Goal: Task Accomplishment & Management: Manage account settings

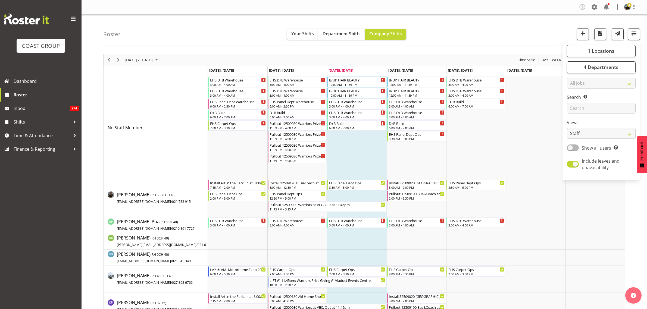
scroll to position [1870, 0]
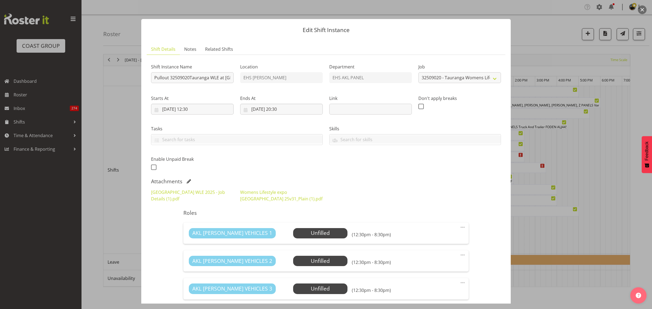
select select "8967"
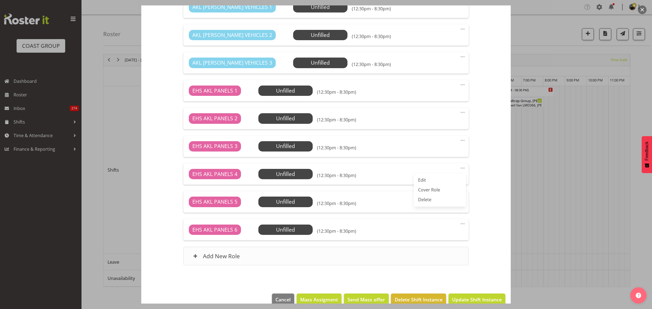
scroll to position [236, 0]
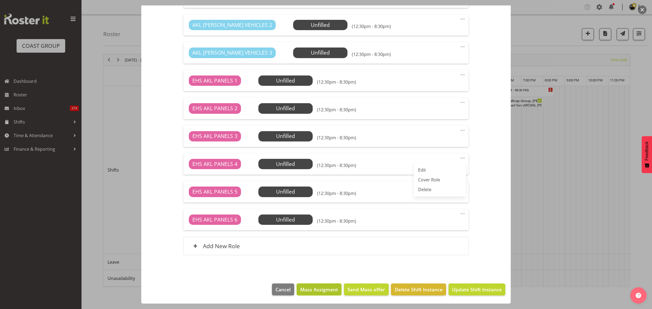
click at [313, 291] on span "Mass Assigment" at bounding box center [319, 289] width 38 height 7
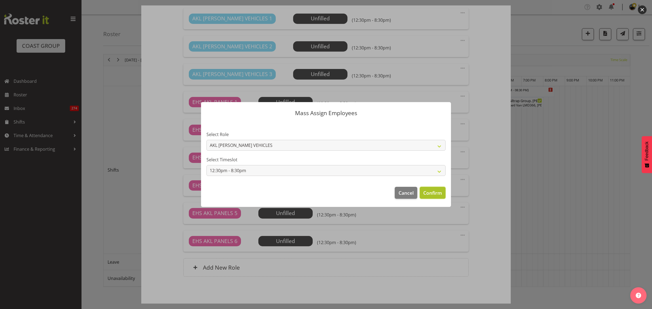
click at [431, 194] on span "Confirm" at bounding box center [432, 192] width 19 height 7
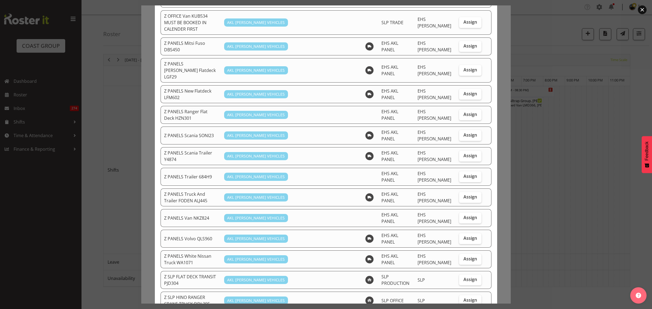
scroll to position [374, 0]
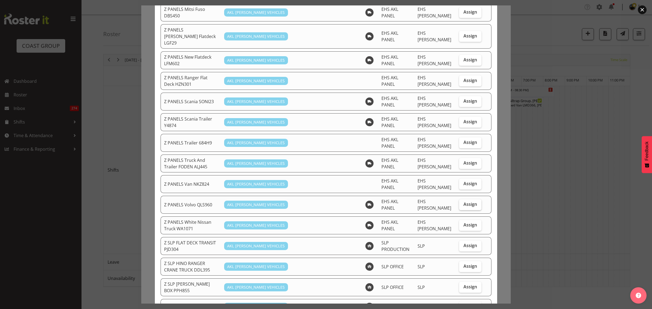
click at [467, 202] on span "Assign" at bounding box center [471, 204] width 14 height 5
click at [463, 203] on input "Assign" at bounding box center [461, 205] width 4 height 4
checkbox input "true"
click at [465, 119] on span "Assign" at bounding box center [471, 121] width 14 height 5
click at [463, 120] on input "Assign" at bounding box center [461, 122] width 4 height 4
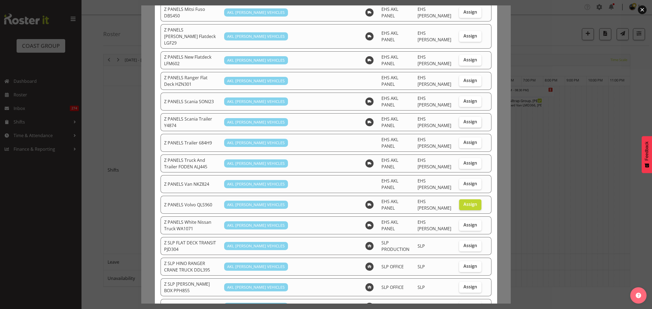
checkbox input "true"
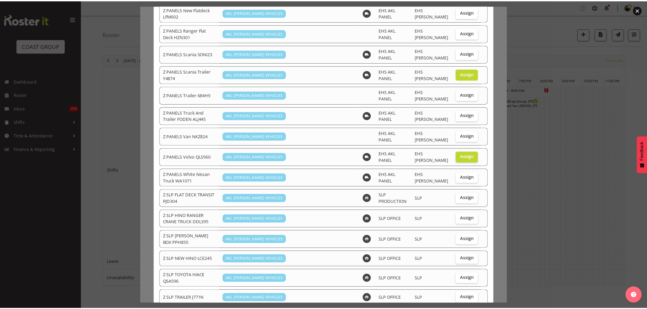
scroll to position [449, 0]
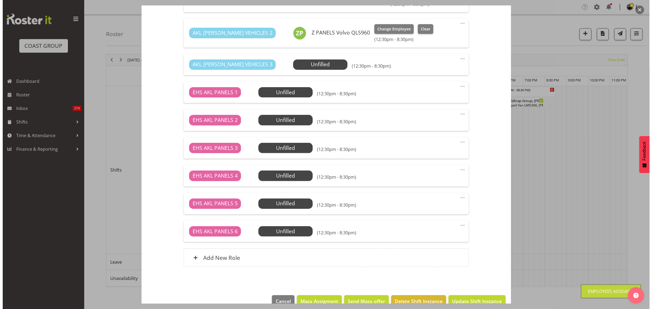
scroll to position [251, 0]
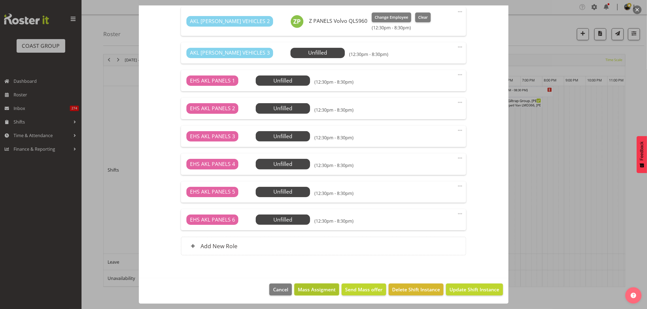
click at [310, 291] on span "Mass Assigment" at bounding box center [317, 289] width 38 height 7
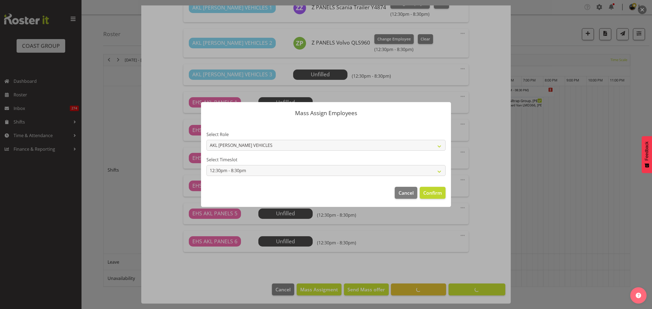
scroll to position [230, 0]
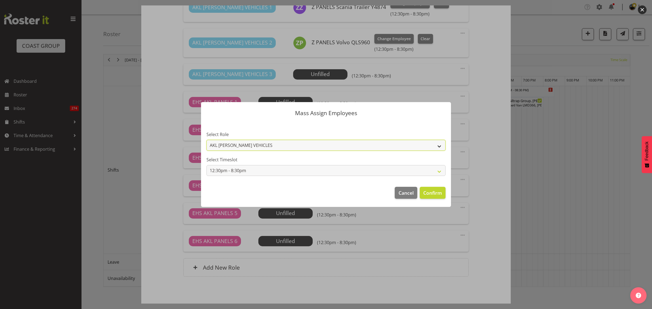
click at [439, 147] on select "AKL [PERSON_NAME] VEHICLES EHS AKL PANELS" at bounding box center [326, 145] width 239 height 11
select select "188"
click at [207, 140] on select "AKL [PERSON_NAME] VEHICLES EHS AKL PANELS" at bounding box center [326, 145] width 239 height 11
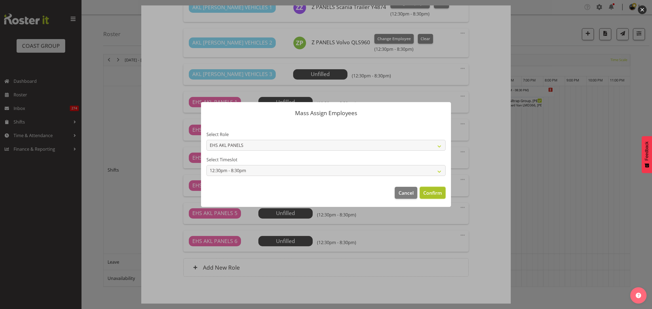
click at [429, 194] on span "Confirm" at bounding box center [432, 192] width 19 height 7
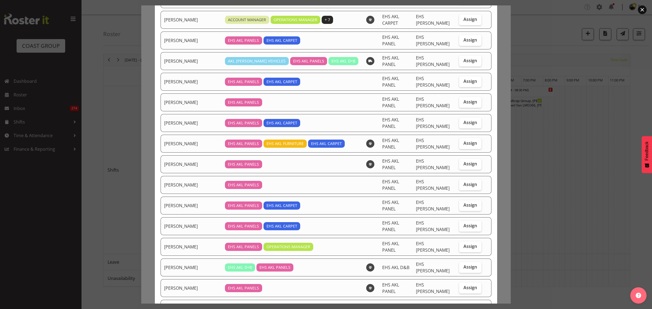
scroll to position [102, 0]
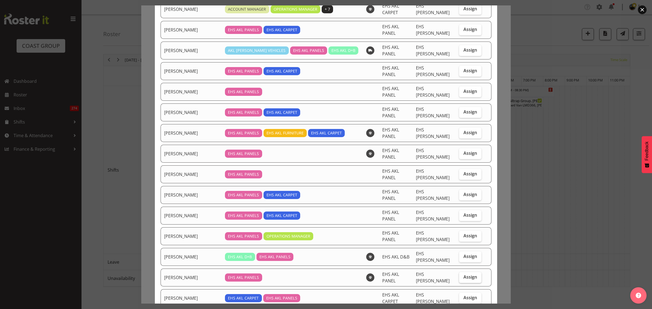
click at [464, 274] on span "Assign" at bounding box center [471, 276] width 14 height 5
click at [462, 276] on input "Assign" at bounding box center [461, 278] width 4 height 4
checkbox input "true"
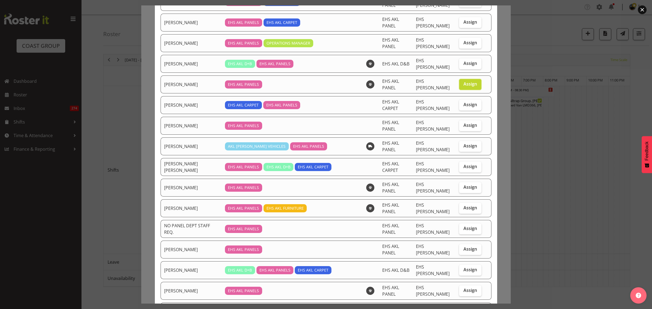
scroll to position [306, 0]
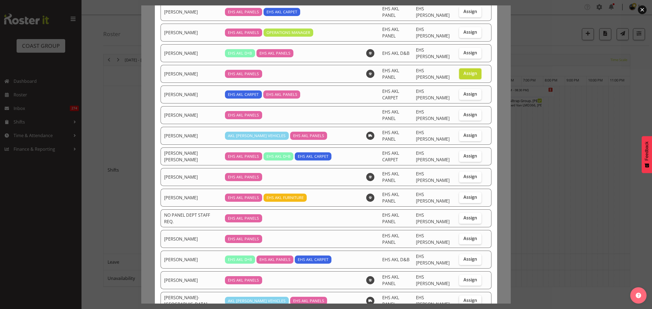
click at [468, 298] on span "Assign" at bounding box center [471, 300] width 14 height 5
click at [463, 299] on input "Assign" at bounding box center [461, 301] width 4 height 4
checkbox input "true"
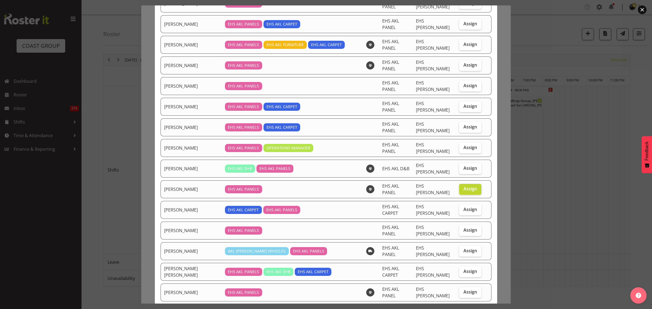
scroll to position [102, 0]
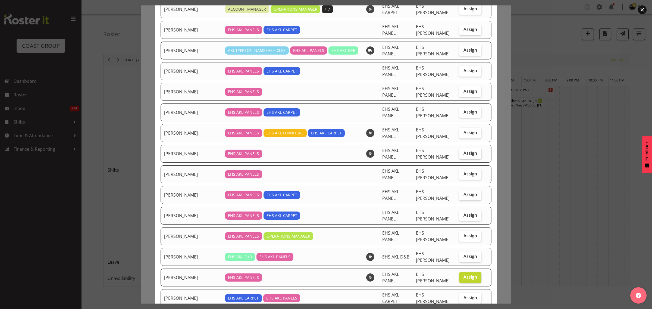
click at [464, 148] on label "Assign" at bounding box center [470, 153] width 22 height 11
click at [463, 152] on input "Assign" at bounding box center [461, 154] width 4 height 4
checkbox input "true"
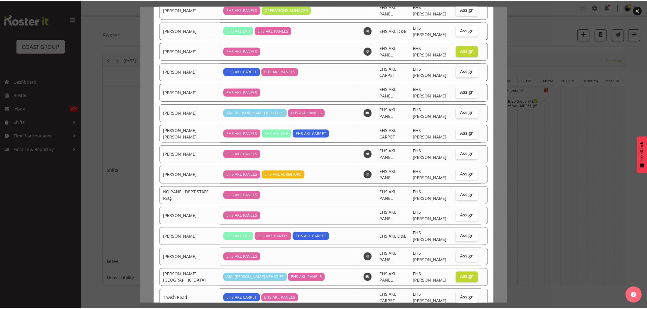
scroll to position [347, 0]
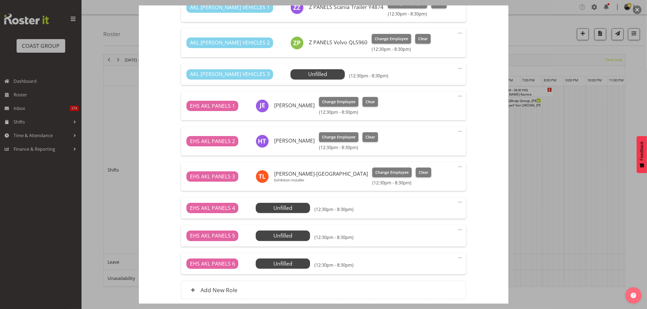
click at [457, 202] on span at bounding box center [460, 202] width 7 height 7
click at [445, 231] on link "Delete" at bounding box center [437, 234] width 52 height 10
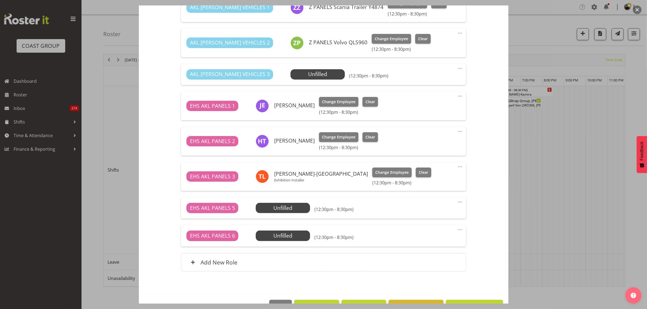
click at [457, 202] on span at bounding box center [460, 202] width 7 height 7
click at [443, 230] on link "Delete" at bounding box center [437, 234] width 52 height 10
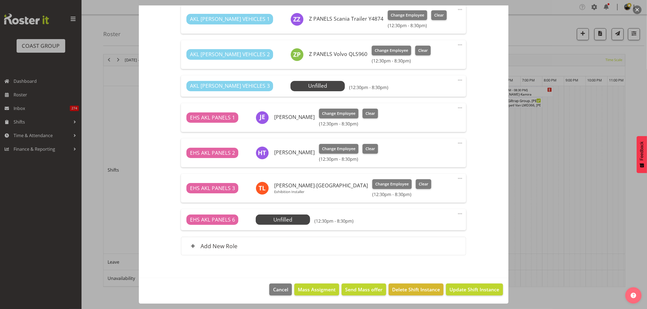
click at [457, 214] on span at bounding box center [460, 214] width 7 height 7
click at [441, 245] on link "Delete" at bounding box center [437, 246] width 52 height 10
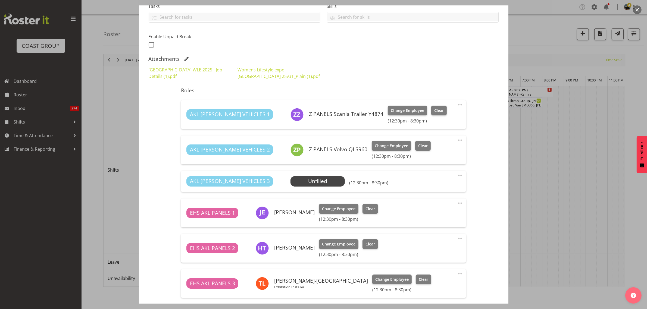
scroll to position [191, 0]
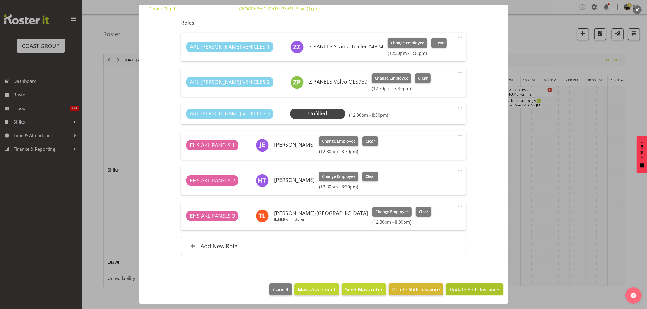
click at [457, 291] on span "Update Shift Instance" at bounding box center [475, 289] width 50 height 7
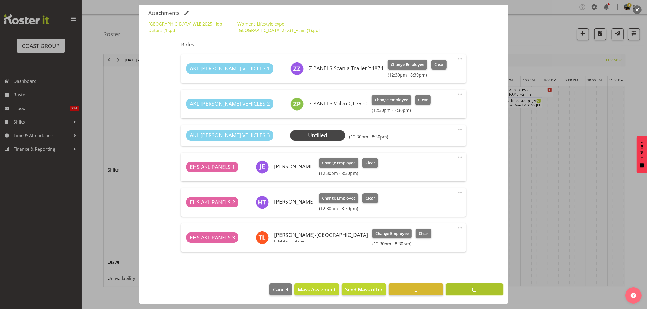
scroll to position [169, 0]
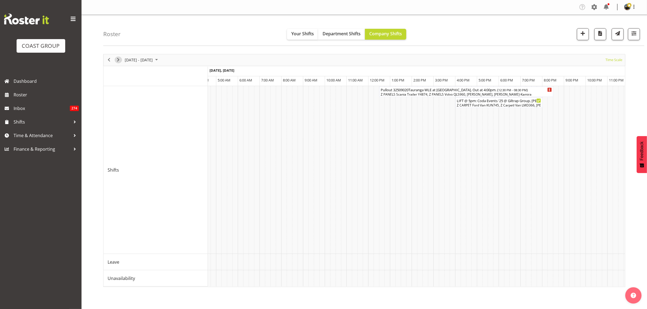
click at [117, 61] on span "Next" at bounding box center [118, 60] width 7 height 7
